Goal: Information Seeking & Learning: Stay updated

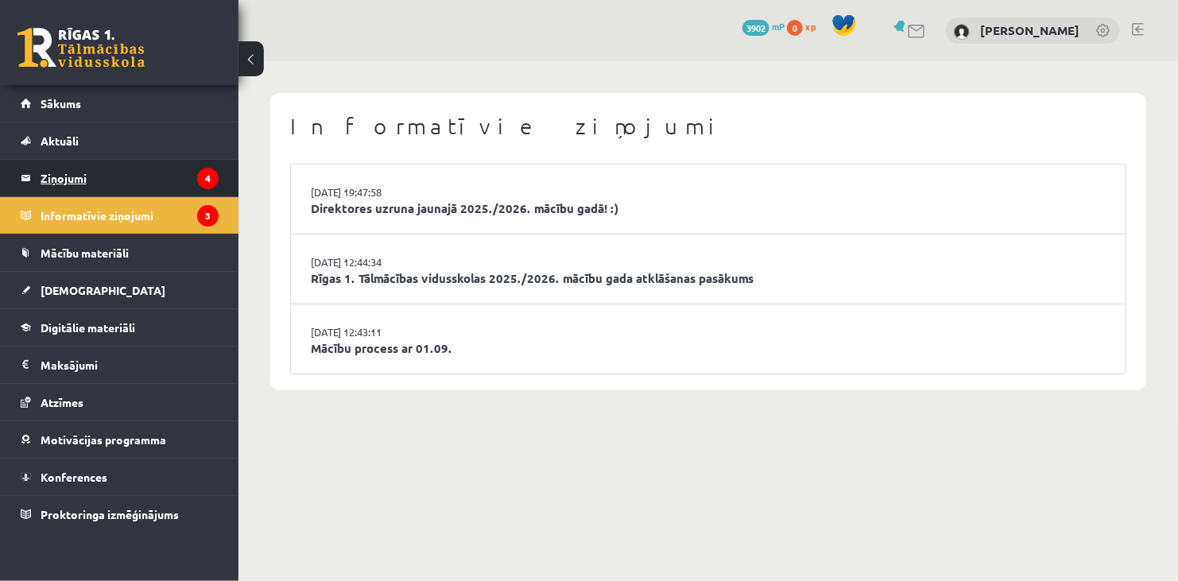
click at [109, 169] on legend "Ziņojumi 4" at bounding box center [130, 178] width 178 height 37
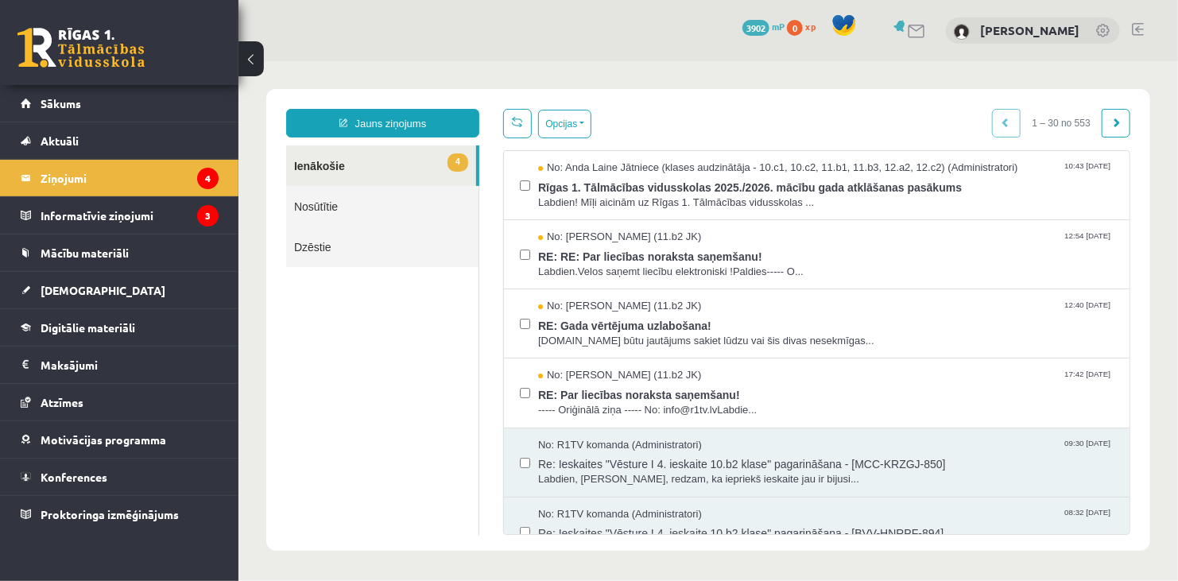
click at [394, 209] on link "Nosūtītie" at bounding box center [381, 205] width 192 height 41
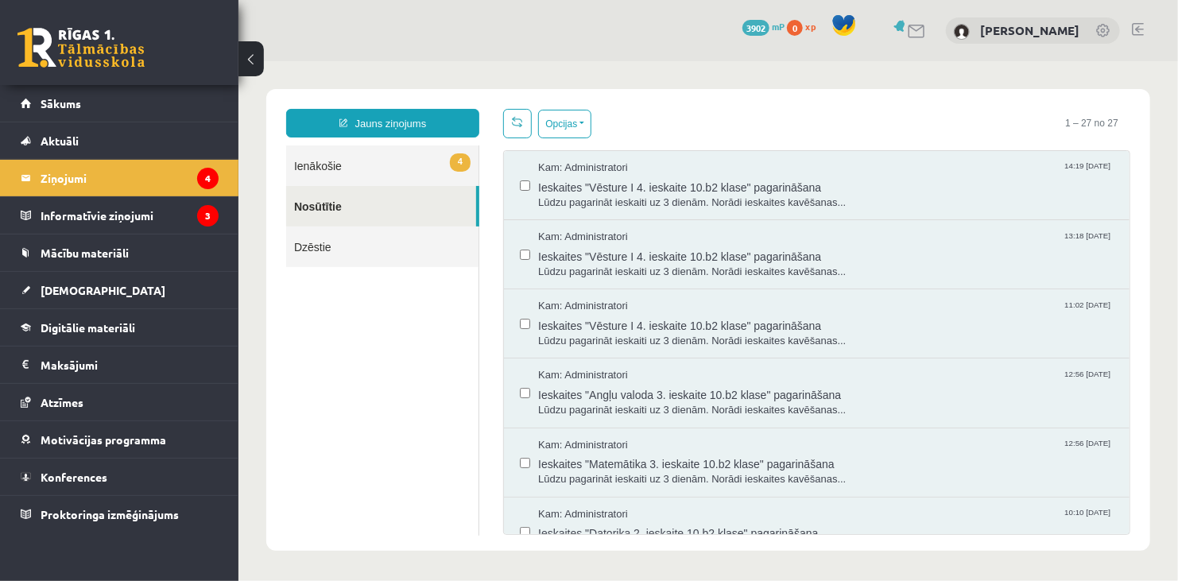
click at [402, 160] on link "4 Ienākošie" at bounding box center [381, 165] width 192 height 41
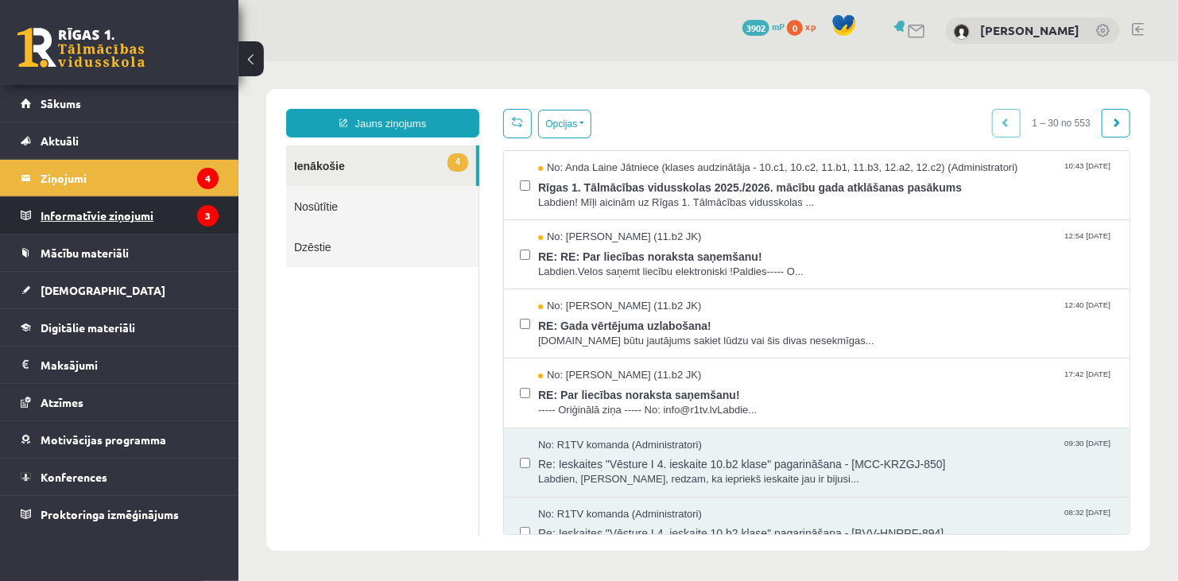
click at [186, 216] on legend "Informatīvie ziņojumi 3" at bounding box center [130, 215] width 178 height 37
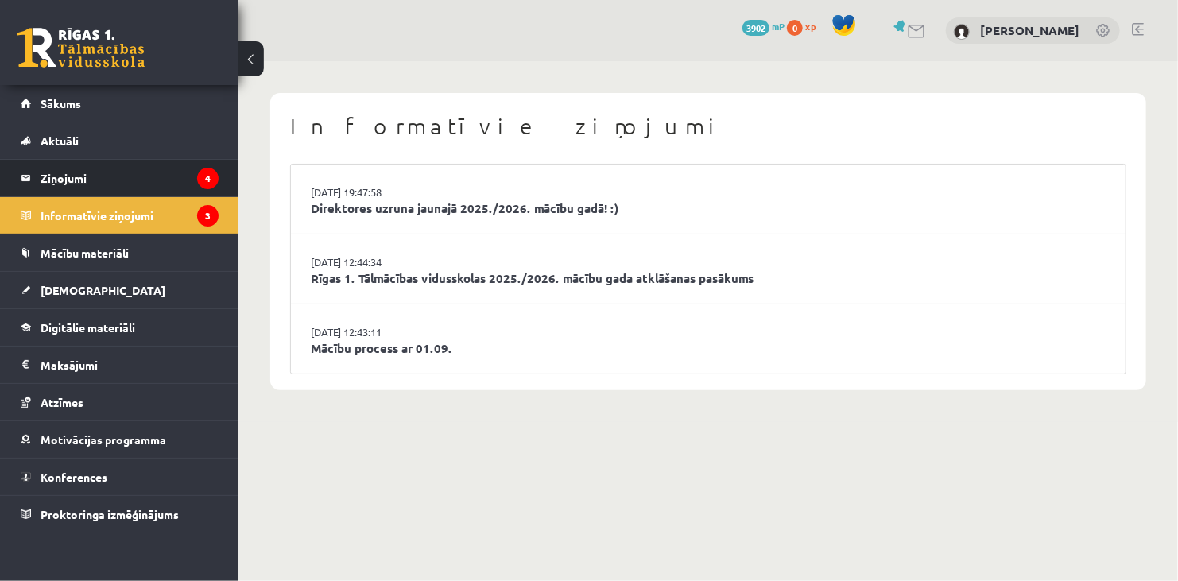
click at [163, 179] on legend "Ziņojumi 4" at bounding box center [130, 178] width 178 height 37
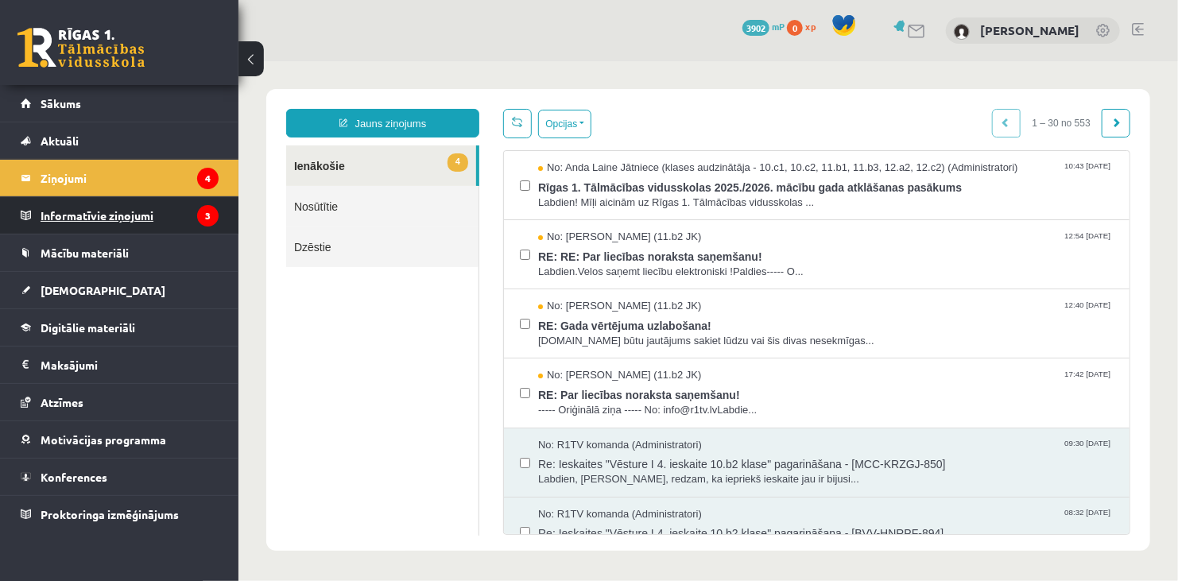
click at [158, 228] on legend "Informatīvie ziņojumi 3" at bounding box center [130, 215] width 178 height 37
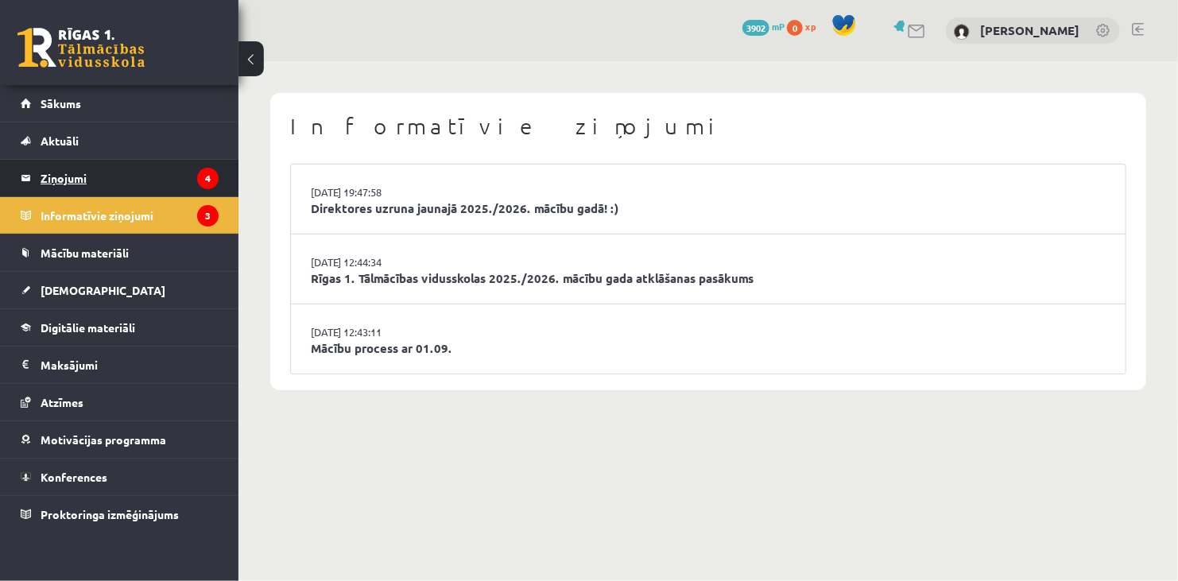
click at [124, 173] on legend "Ziņojumi 4" at bounding box center [130, 178] width 178 height 37
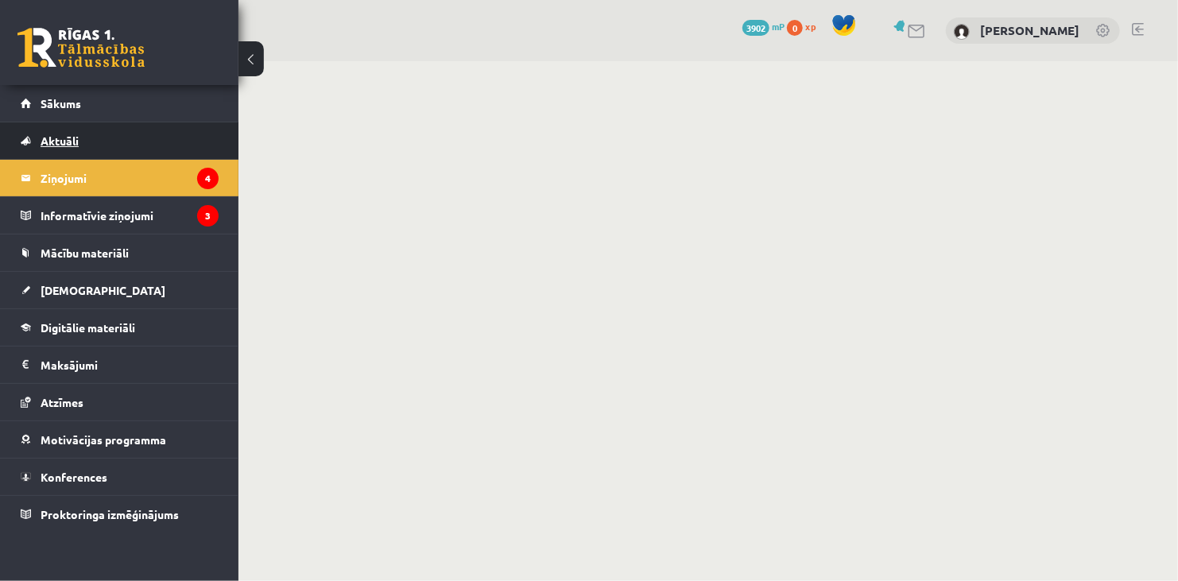
click at [110, 140] on link "Aktuāli" at bounding box center [120, 140] width 198 height 37
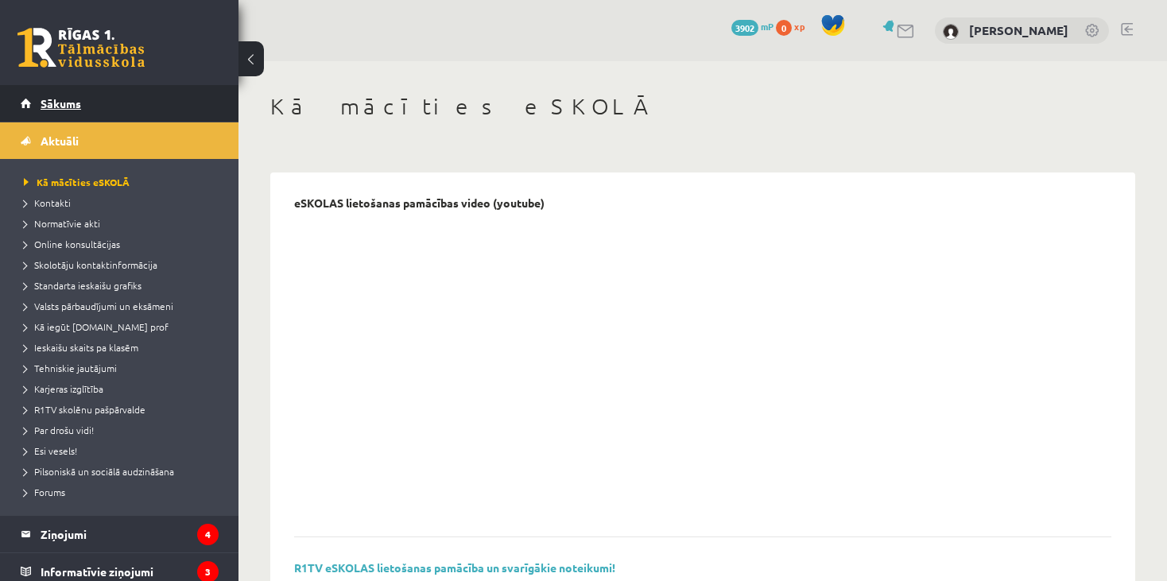
click at [85, 107] on link "Sākums" at bounding box center [120, 103] width 198 height 37
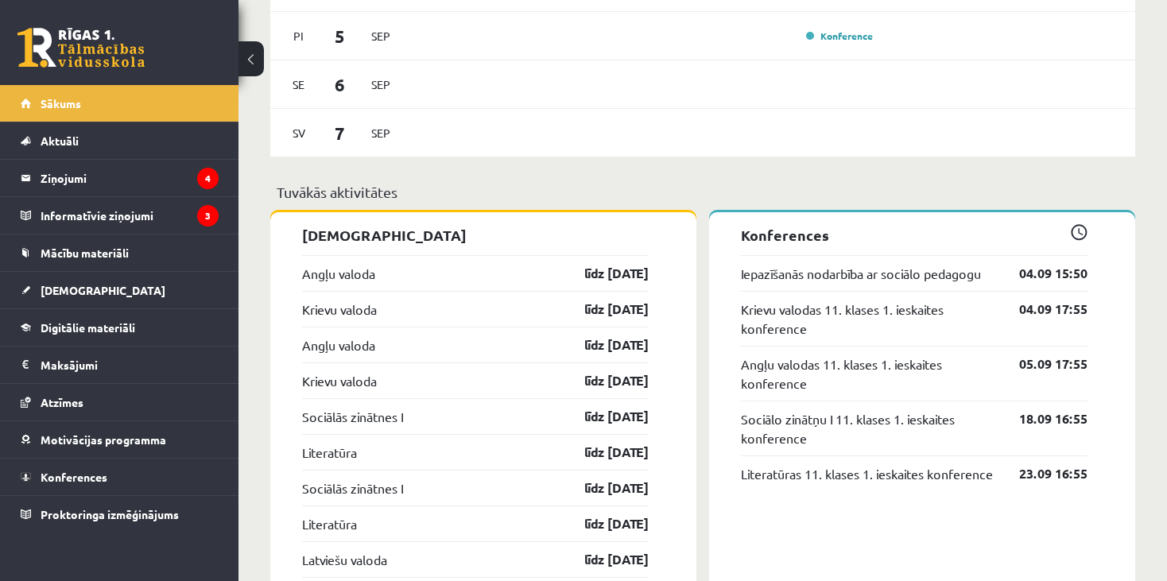
scroll to position [1192, 0]
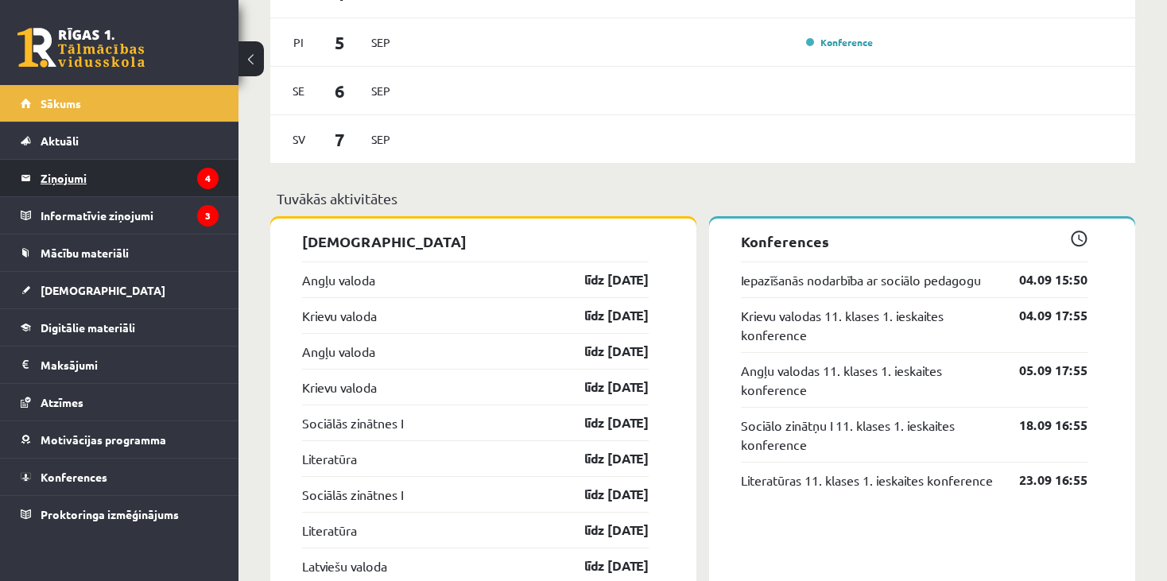
click at [187, 172] on legend "Ziņojumi 4" at bounding box center [130, 178] width 178 height 37
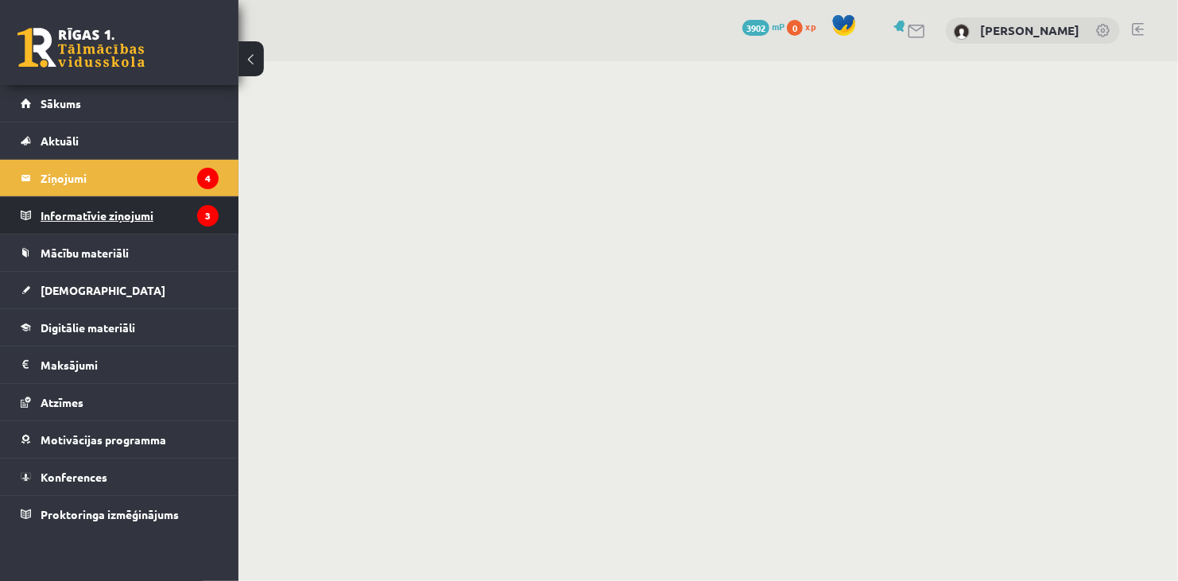
click at [176, 213] on legend "Informatīvie ziņojumi 3" at bounding box center [130, 215] width 178 height 37
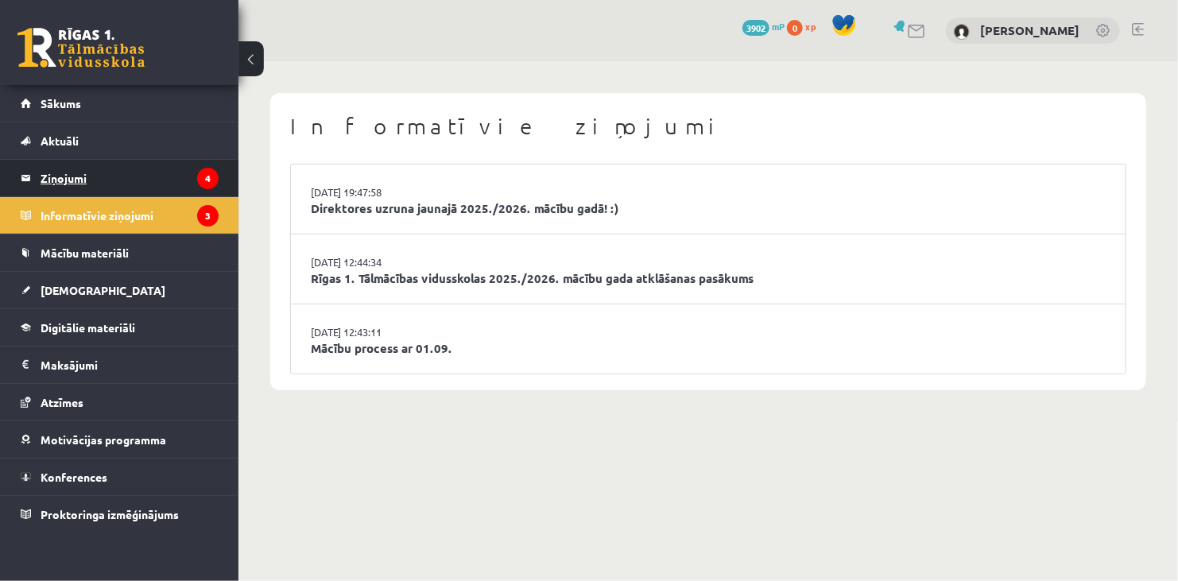
click at [174, 174] on legend "Ziņojumi 4" at bounding box center [130, 178] width 178 height 37
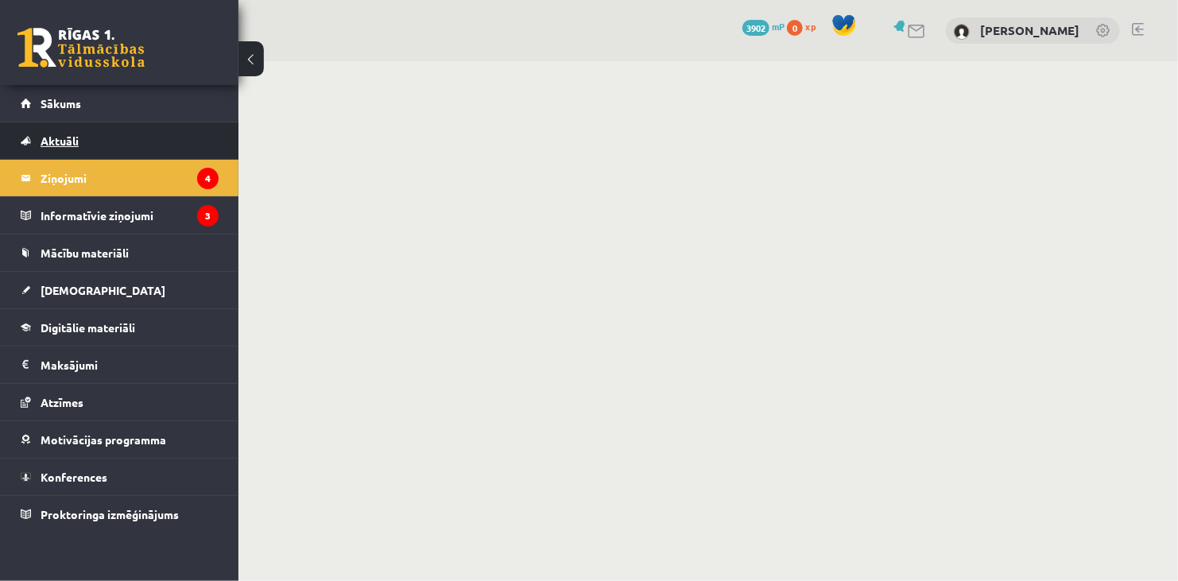
click at [145, 135] on link "Aktuāli" at bounding box center [120, 140] width 198 height 37
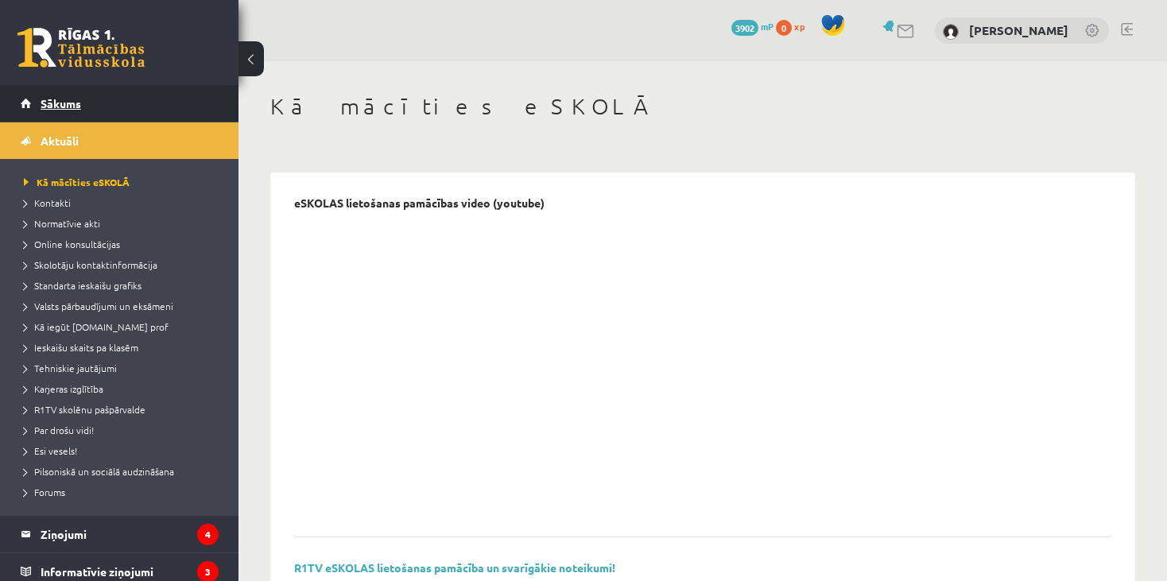
click at [141, 107] on link "Sākums" at bounding box center [120, 103] width 198 height 37
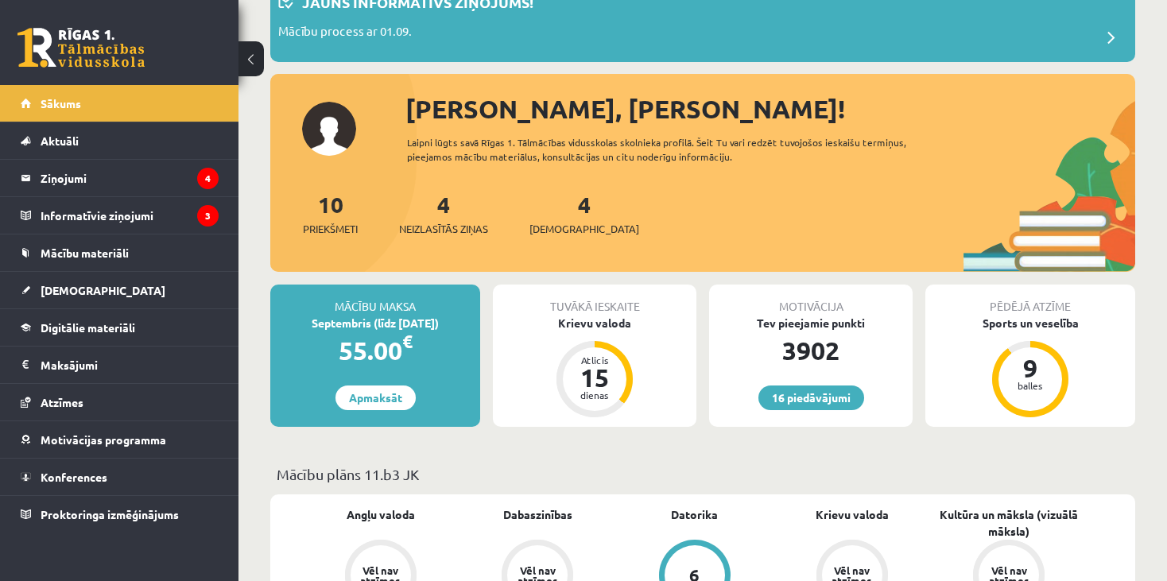
scroll to position [159, 0]
